Goal: Task Accomplishment & Management: Complete application form

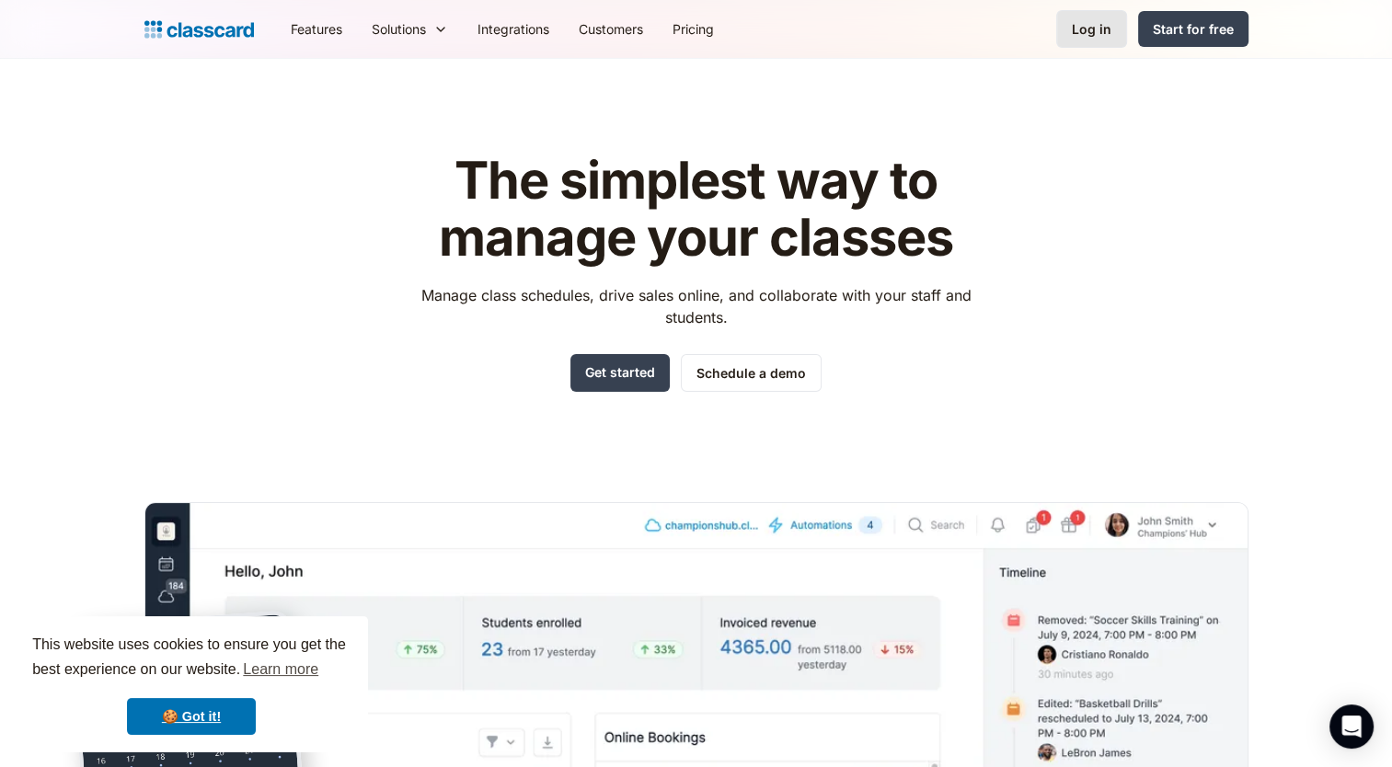
click at [1082, 28] on div "Log in" at bounding box center [1092, 28] width 40 height 19
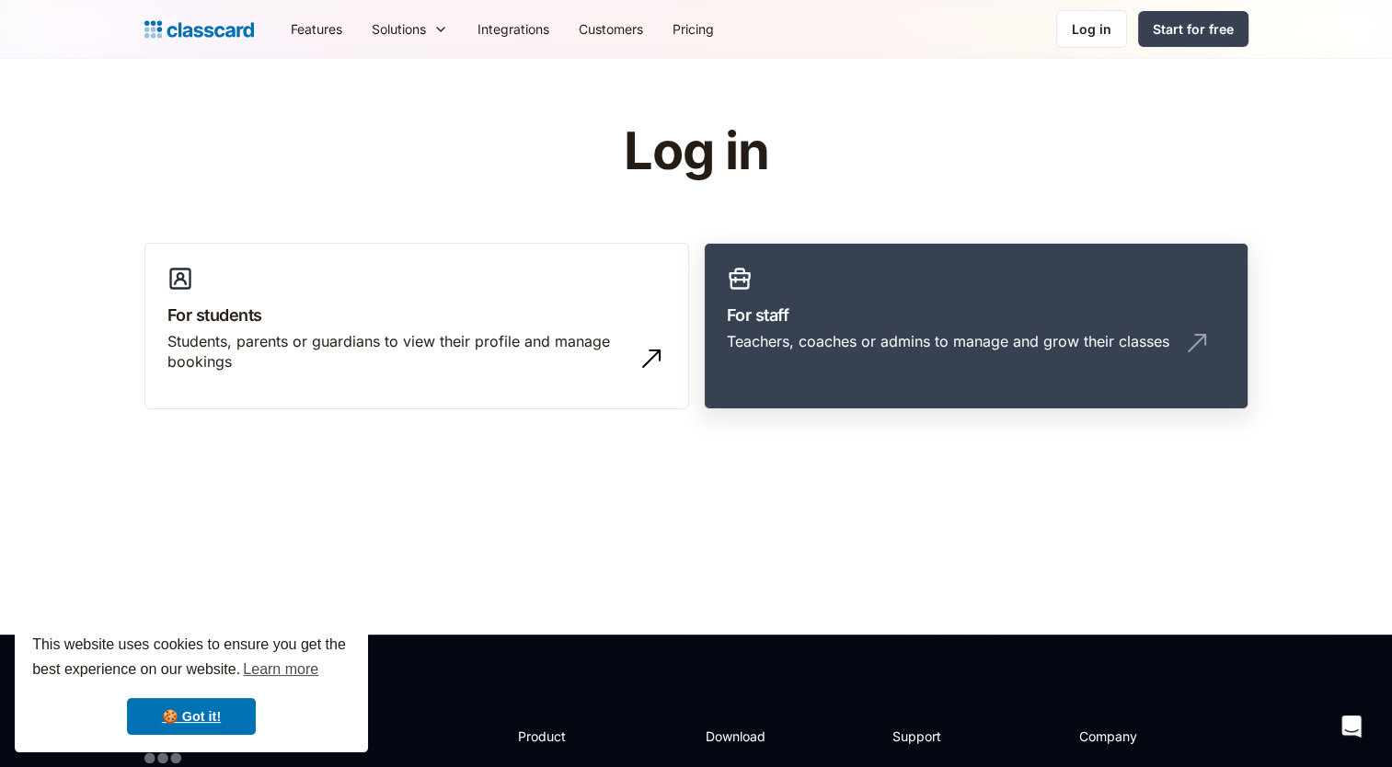
click at [850, 348] on div "Teachers, coaches or admins to manage and grow their classes" at bounding box center [948, 341] width 442 height 20
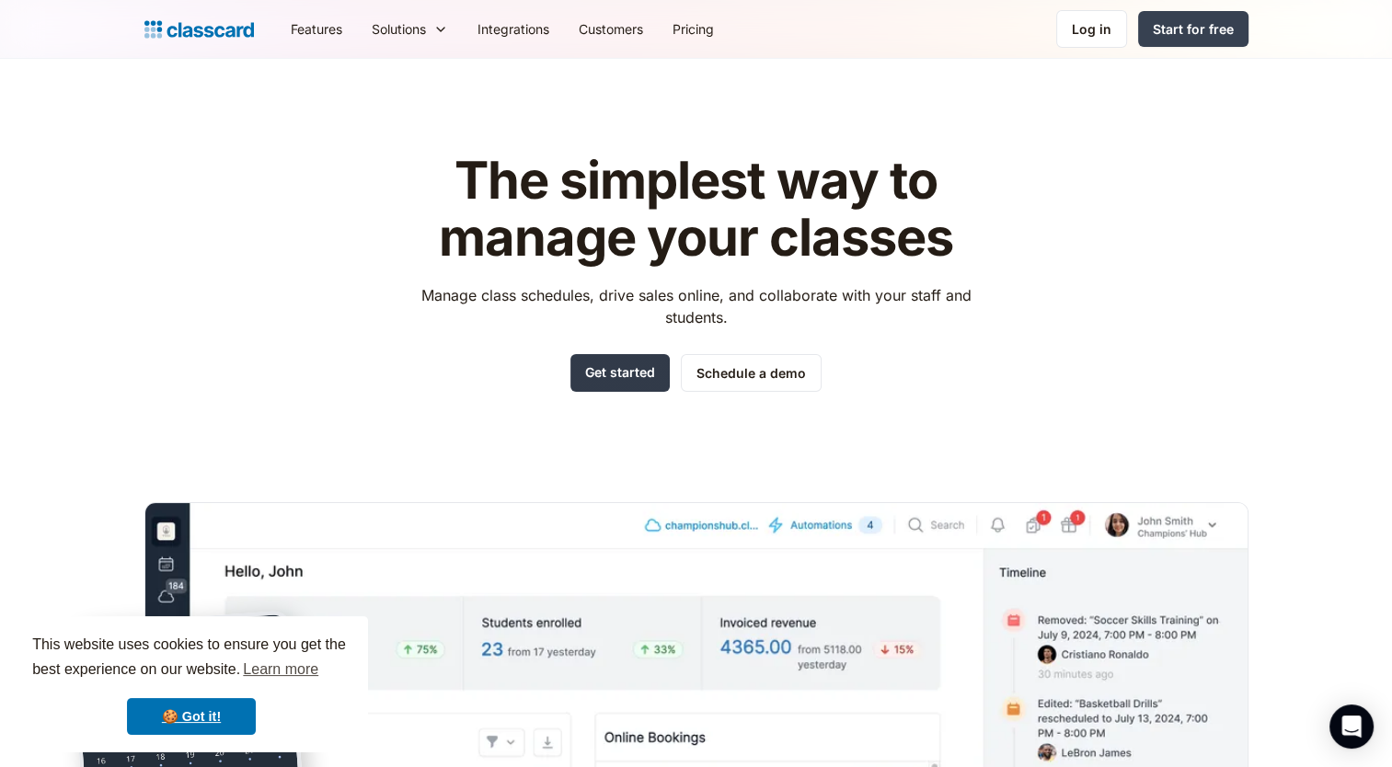
click at [630, 373] on link "Get started" at bounding box center [619, 373] width 99 height 38
